Goal: Book appointment/travel/reservation

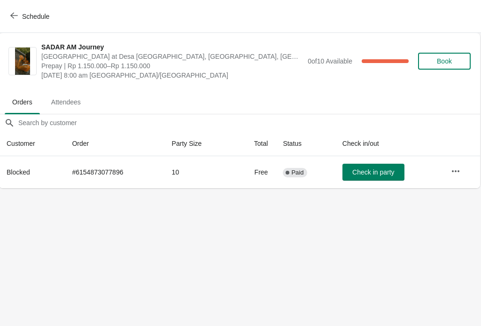
scroll to position [0, 0]
click at [16, 13] on icon "button" at bounding box center [14, 16] width 8 height 8
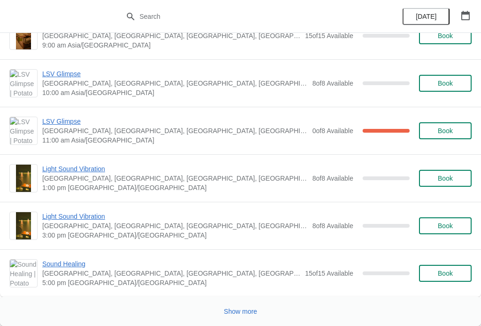
scroll to position [1889, 0]
click at [249, 307] on span "Show more" at bounding box center [240, 311] width 33 height 8
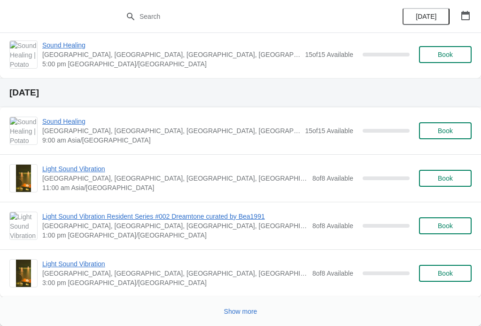
scroll to position [3969, 0]
click at [245, 311] on span "Show more" at bounding box center [240, 311] width 33 height 8
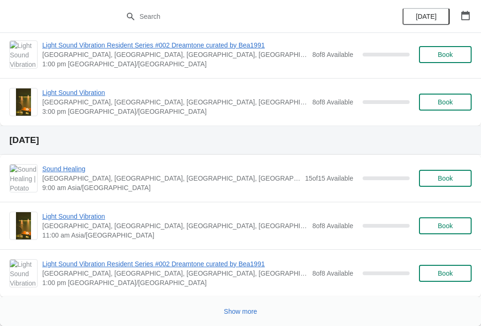
scroll to position [6001, 0]
click at [245, 308] on span "Show more" at bounding box center [240, 311] width 33 height 8
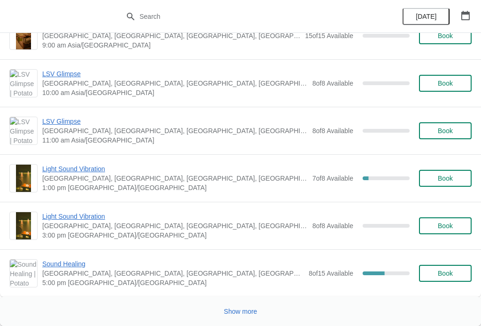
scroll to position [8176, 0]
click at [241, 311] on span "Show more" at bounding box center [240, 311] width 33 height 8
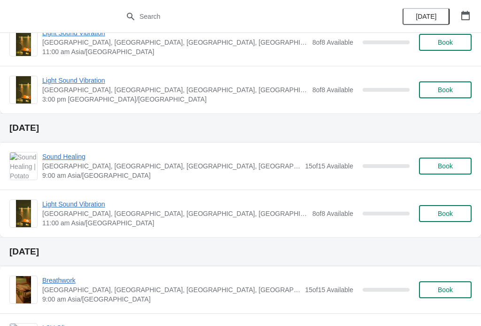
scroll to position [9690, 0]
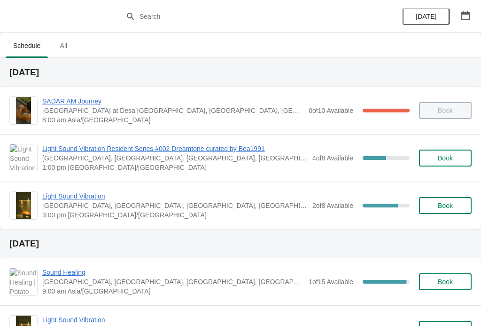
click at [97, 192] on span "Light Sound Vibration" at bounding box center [174, 195] width 265 height 9
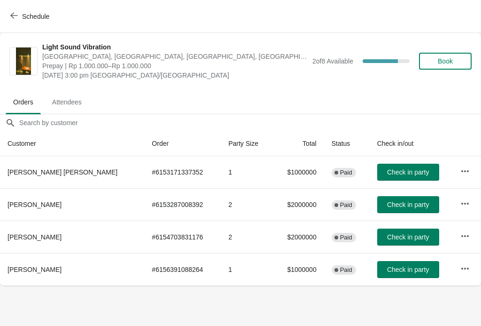
click at [448, 58] on span "Book" at bounding box center [445, 61] width 15 height 8
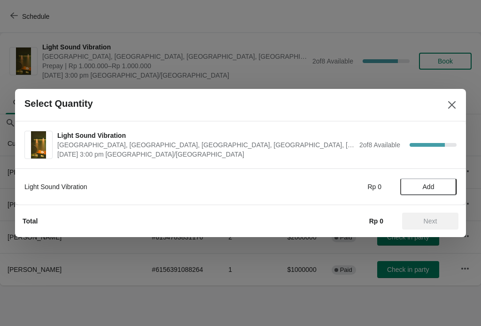
click at [432, 186] on span "Add" at bounding box center [429, 187] width 12 height 8
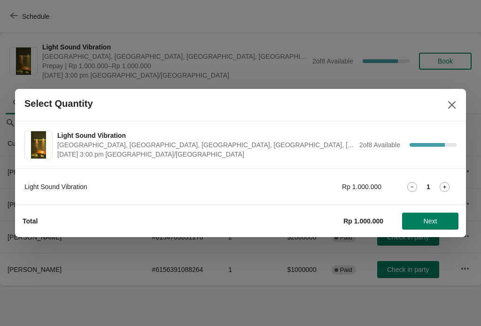
click at [446, 186] on icon at bounding box center [445, 187] width 10 height 10
click at [441, 221] on span "Next" at bounding box center [430, 221] width 41 height 8
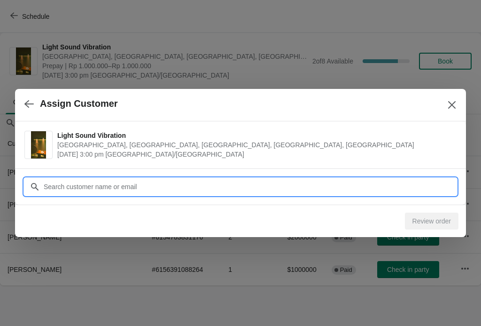
click at [328, 187] on input "Customer" at bounding box center [249, 186] width 413 height 17
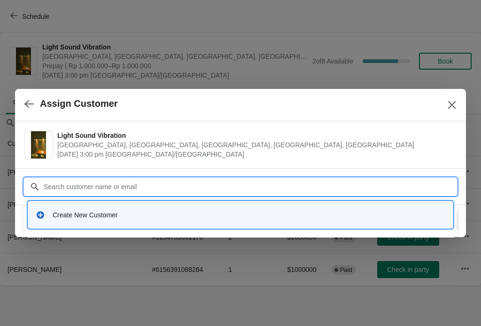
click at [72, 215] on div "Create New Customer" at bounding box center [249, 214] width 393 height 9
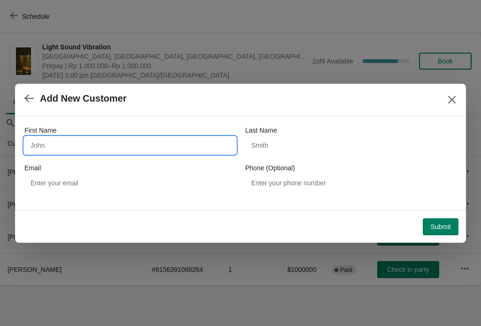
click at [53, 138] on input "First Name" at bounding box center [129, 145] width 211 height 17
click at [112, 144] on input "Yes Elul" at bounding box center [129, 145] width 211 height 17
click at [42, 147] on input "Yesseul" at bounding box center [129, 145] width 211 height 17
click at [41, 142] on input "Yesseul" at bounding box center [129, 145] width 211 height 17
type input "Yeseul L"
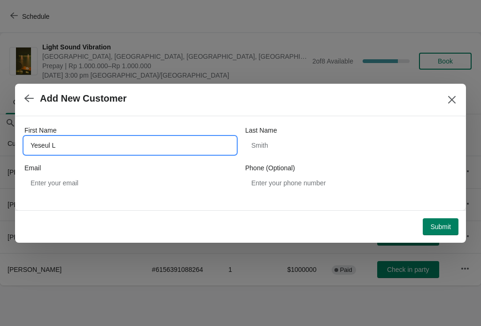
click at [444, 97] on button "Close" at bounding box center [452, 99] width 17 height 17
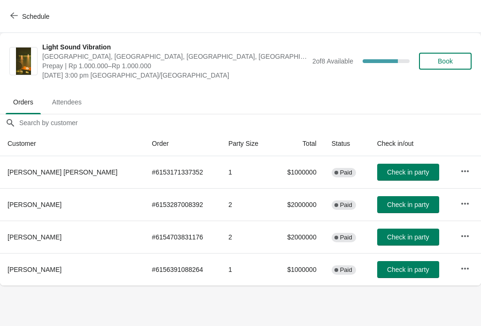
click at [20, 12] on span "Schedule" at bounding box center [30, 16] width 37 height 9
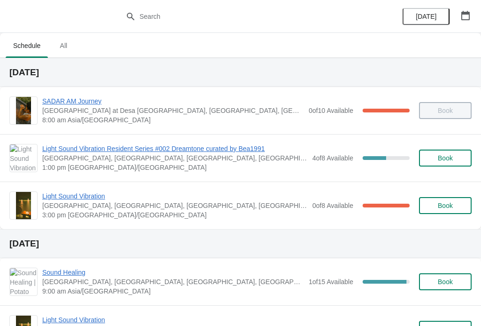
click at [177, 149] on span "Light Sound Vibration Resident Series #002 Dreamtone curated by Bea1991" at bounding box center [174, 148] width 265 height 9
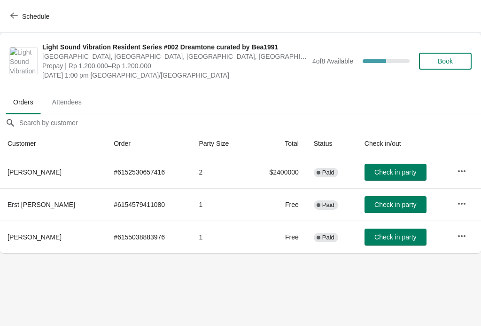
click at [28, 14] on span "Schedule" at bounding box center [35, 17] width 27 height 8
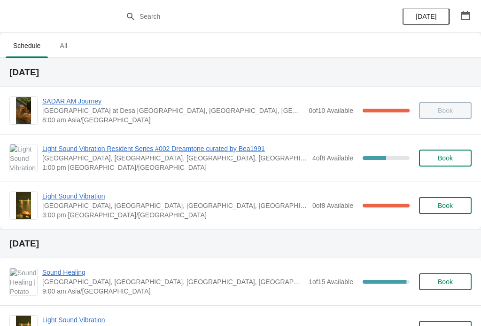
click at [177, 140] on div "Light Sound Vibration Resident Series #002 Dreamtone curated by Bea1991 Potato …" at bounding box center [240, 157] width 481 height 47
click at [196, 151] on span "Light Sound Vibration Resident Series #002 Dreamtone curated by Bea1991" at bounding box center [174, 148] width 265 height 9
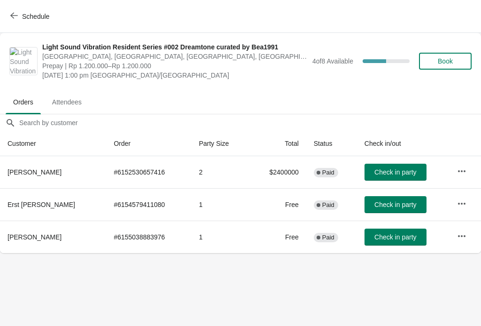
click at [388, 235] on span "Check in party" at bounding box center [395, 237] width 42 height 8
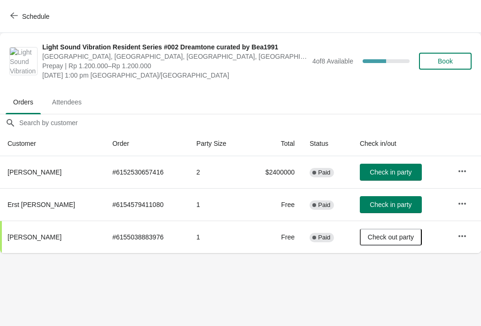
click at [380, 202] on span "Check in party" at bounding box center [391, 205] width 42 height 8
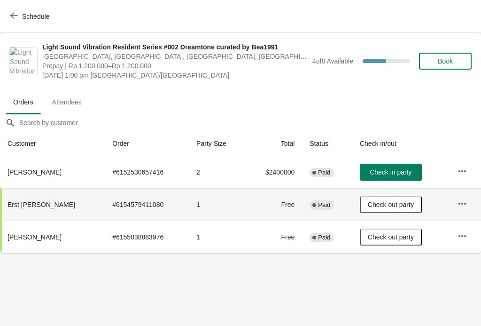
click at [15, 16] on icon "button" at bounding box center [14, 16] width 8 height 8
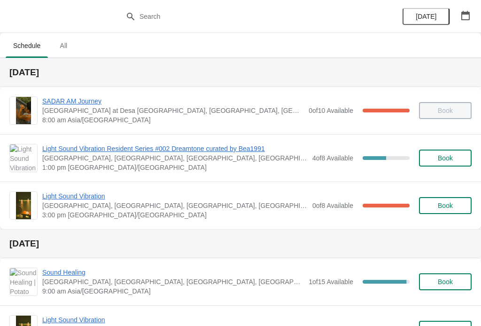
click at [89, 192] on span "Light Sound Vibration" at bounding box center [174, 195] width 265 height 9
